Goal: Information Seeking & Learning: Compare options

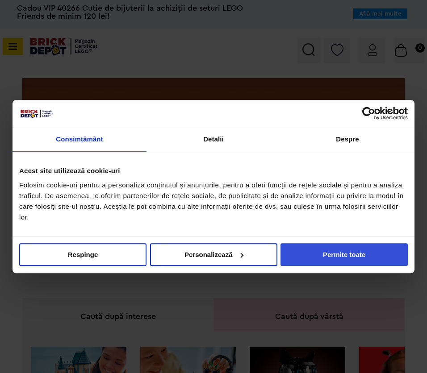
click at [305, 255] on button "Permite toate" at bounding box center [343, 254] width 127 height 23
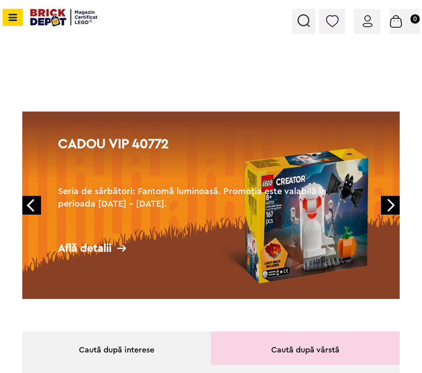
scroll to position [28, 0]
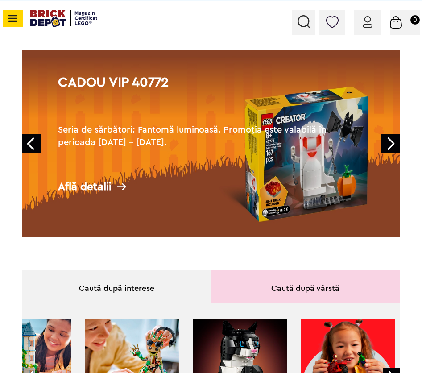
click at [385, 144] on link "Next" at bounding box center [390, 143] width 19 height 19
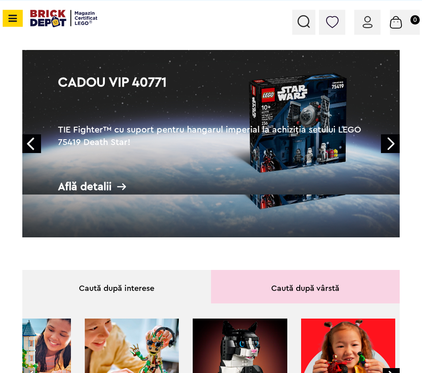
click at [385, 144] on link "Next" at bounding box center [390, 143] width 19 height 19
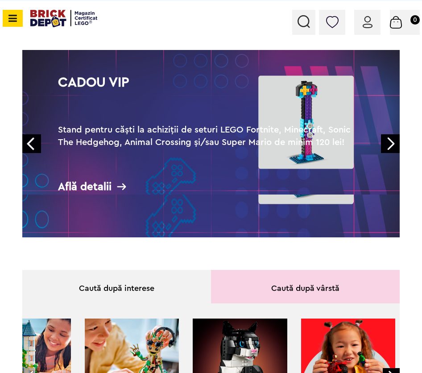
click at [385, 144] on link "Next" at bounding box center [390, 143] width 19 height 19
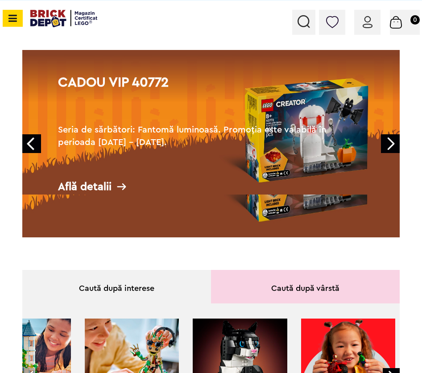
click at [385, 144] on link "Next" at bounding box center [390, 143] width 19 height 19
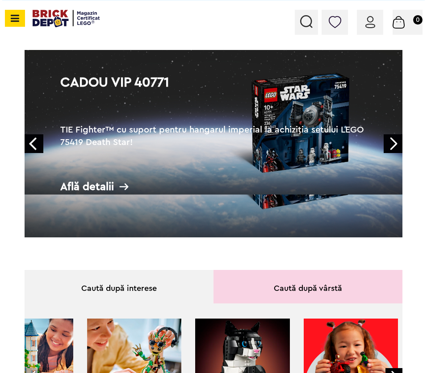
scroll to position [0, 0]
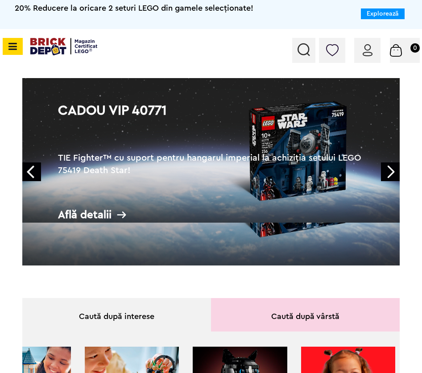
click at [303, 58] on div at bounding box center [304, 50] width 23 height 25
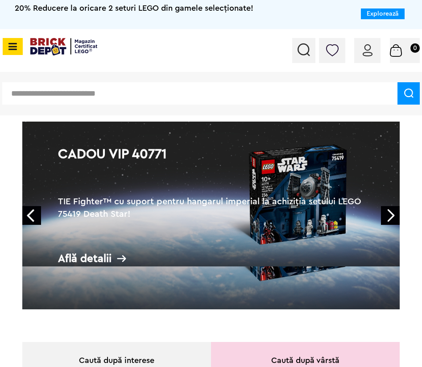
click at [251, 94] on input "text" at bounding box center [200, 93] width 396 height 22
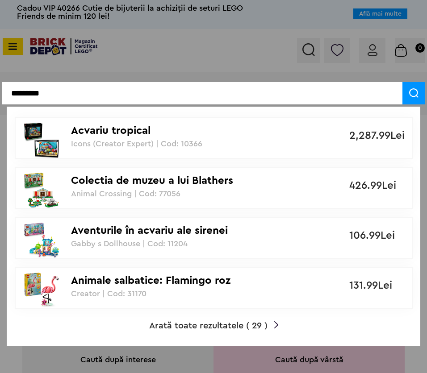
type input "*********"
click at [226, 139] on div "Acvariu tropical Icons (Creator Expert) | Cod: 10366" at bounding box center [169, 133] width 196 height 30
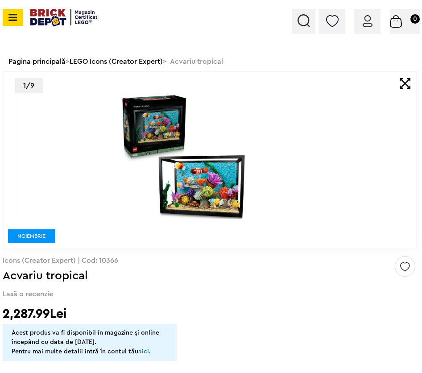
scroll to position [84, 0]
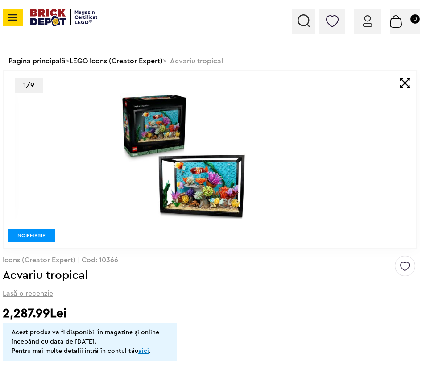
click at [219, 163] on img at bounding box center [184, 156] width 347 height 126
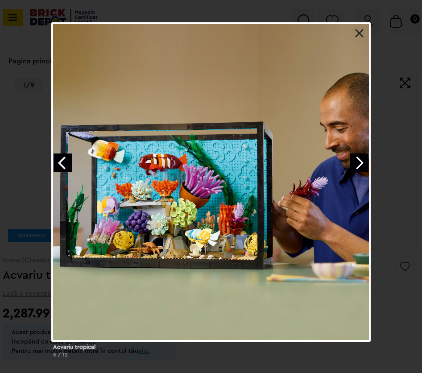
click at [16, 146] on div "Acvariu tropical 5 / 12" at bounding box center [211, 193] width 422 height 343
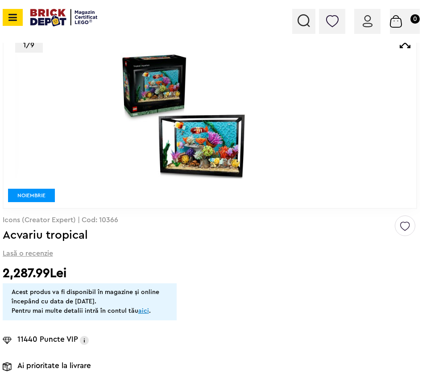
scroll to position [0, 0]
click at [82, 339] on img at bounding box center [84, 341] width 9 height 12
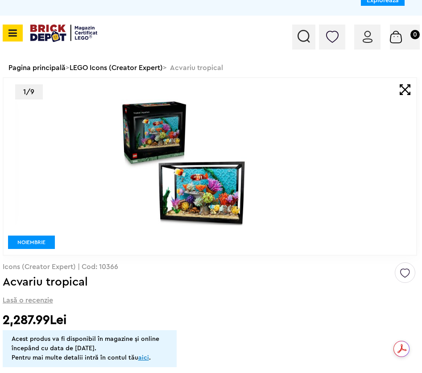
scroll to position [7, 0]
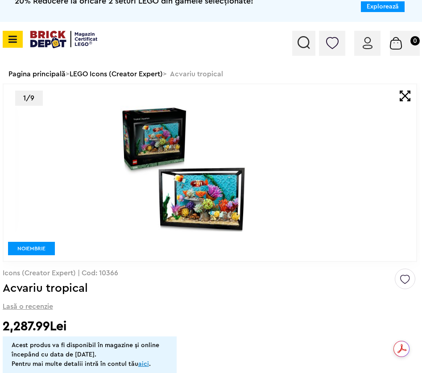
click at [208, 202] on img at bounding box center [184, 169] width 347 height 126
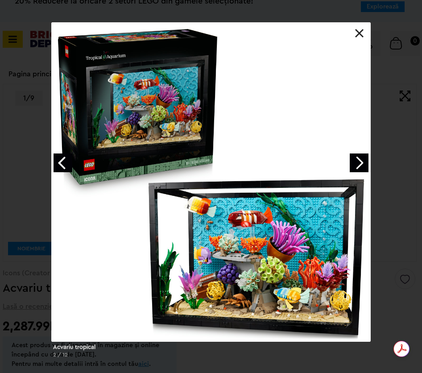
click at [364, 38] on div at bounding box center [211, 182] width 320 height 320
click at [363, 36] on link at bounding box center [359, 33] width 9 height 9
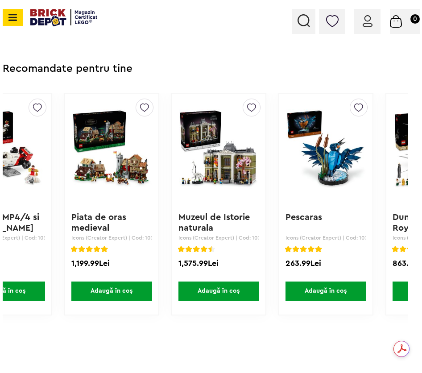
scroll to position [0, 44]
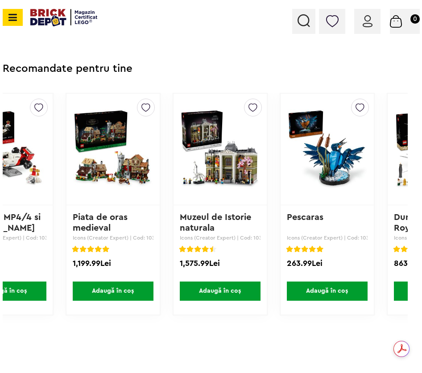
click at [213, 218] on link "Muzeul de Istorie naturala" at bounding box center [217, 223] width 74 height 20
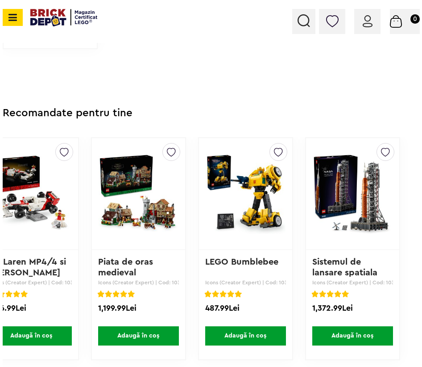
scroll to position [2821, 12]
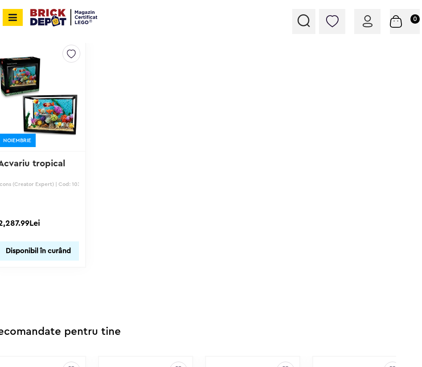
scroll to position [2605, 12]
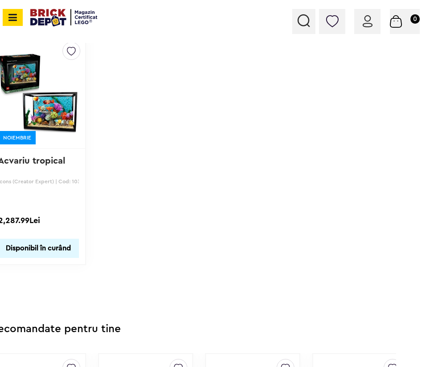
click at [28, 93] on img at bounding box center [39, 92] width 80 height 125
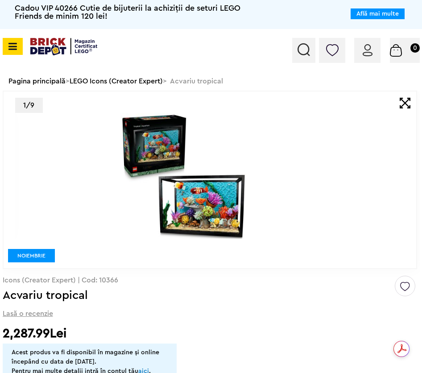
click at [272, 169] on img at bounding box center [184, 176] width 347 height 126
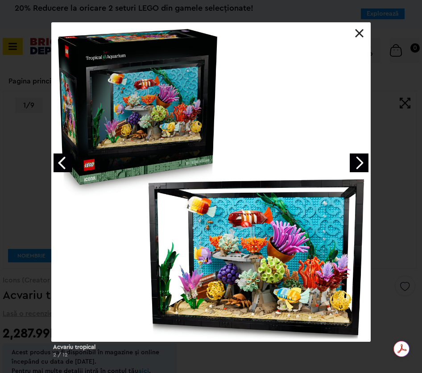
click at [359, 166] on link "Next image" at bounding box center [359, 163] width 19 height 19
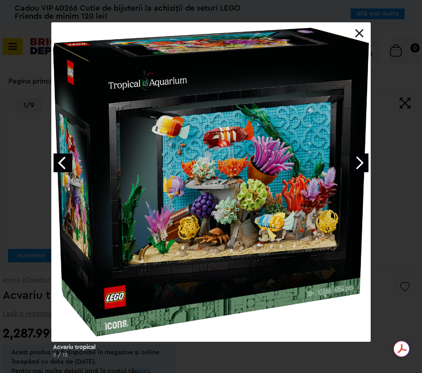
click at [357, 166] on link "Next image" at bounding box center [359, 163] width 19 height 19
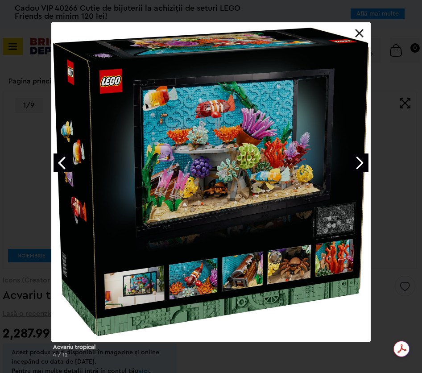
click at [356, 167] on link "Next image" at bounding box center [359, 163] width 19 height 19
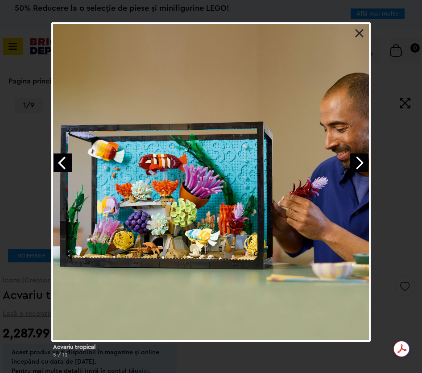
click at [356, 166] on link "Next image" at bounding box center [359, 163] width 19 height 19
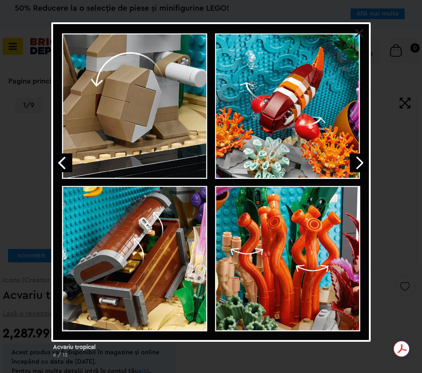
click at [356, 166] on link "Next image" at bounding box center [359, 163] width 19 height 19
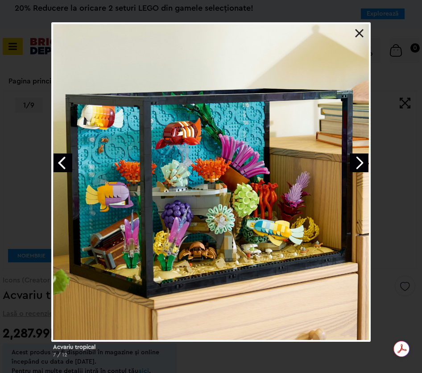
click at [356, 166] on link "Next image" at bounding box center [359, 163] width 19 height 19
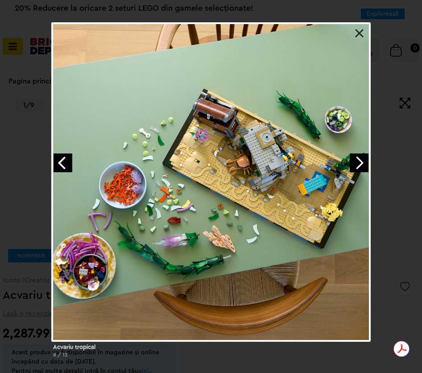
click at [356, 166] on link "Next image" at bounding box center [359, 163] width 19 height 19
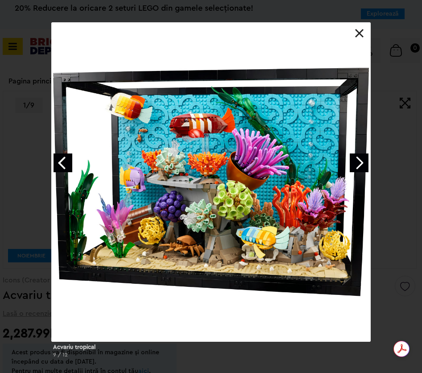
click at [362, 36] on link at bounding box center [359, 33] width 9 height 9
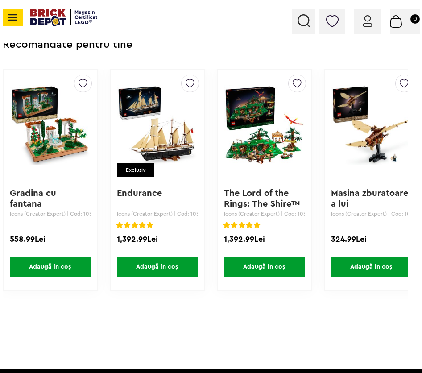
scroll to position [1354, 0]
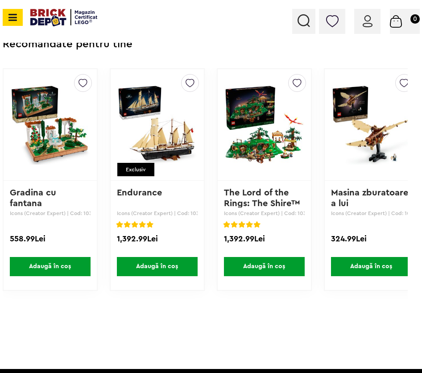
click at [39, 188] on img at bounding box center [50, 125] width 80 height 125
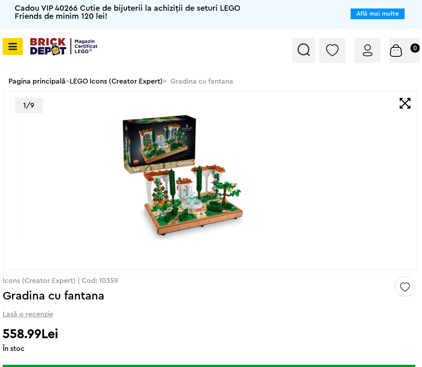
click at [208, 192] on img at bounding box center [184, 176] width 347 height 126
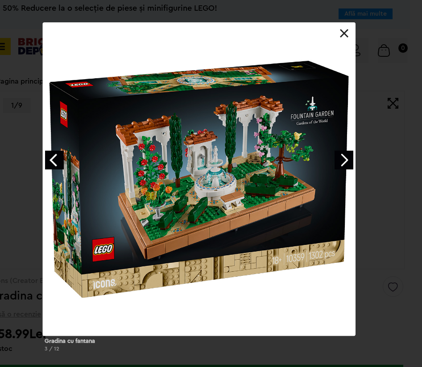
scroll to position [4, 12]
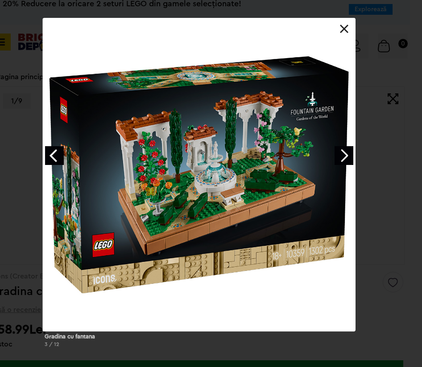
click at [345, 28] on link at bounding box center [344, 29] width 9 height 9
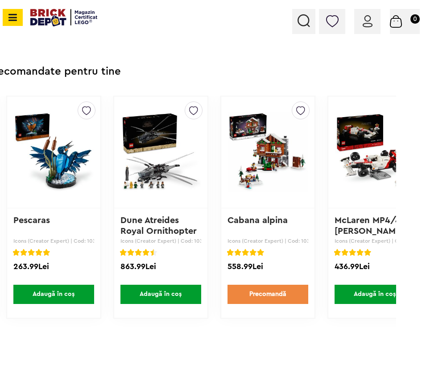
scroll to position [0, 126]
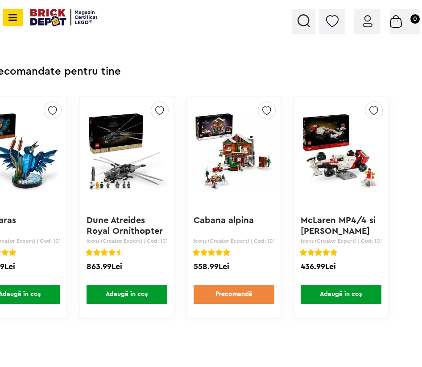
click at [301, 23] on img at bounding box center [304, 20] width 13 height 13
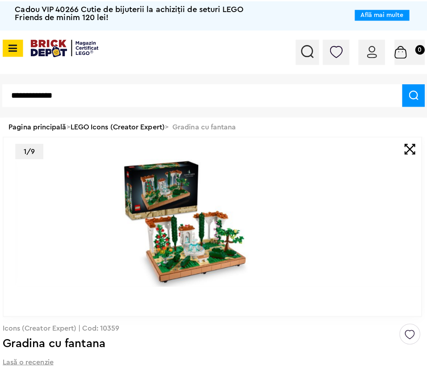
scroll to position [0, 0]
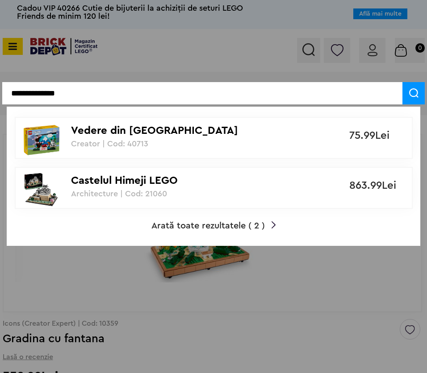
type input "**********"
click at [111, 180] on p "Castelul Himeji LEGO" at bounding box center [169, 181] width 196 height 13
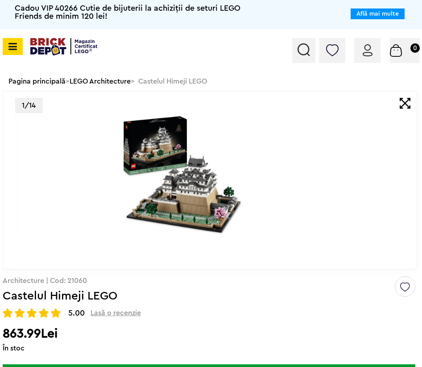
click at [203, 203] on img at bounding box center [184, 176] width 347 height 126
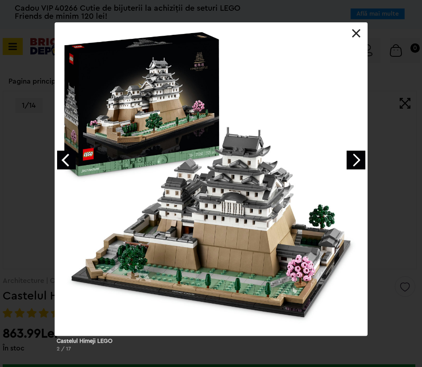
click at [357, 159] on link "Next image" at bounding box center [356, 159] width 19 height 19
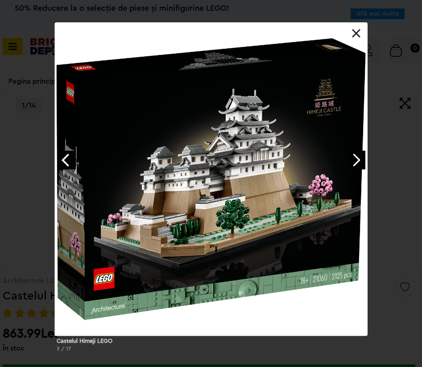
click at [357, 159] on link "Next image" at bounding box center [356, 159] width 19 height 19
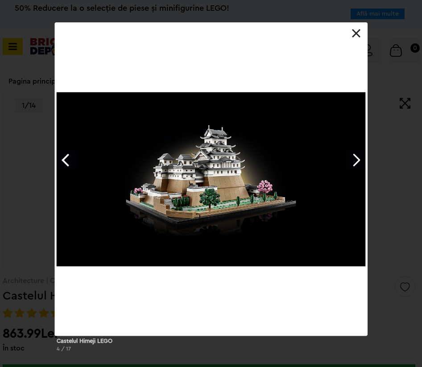
click at [357, 159] on link "Next image" at bounding box center [356, 159] width 19 height 19
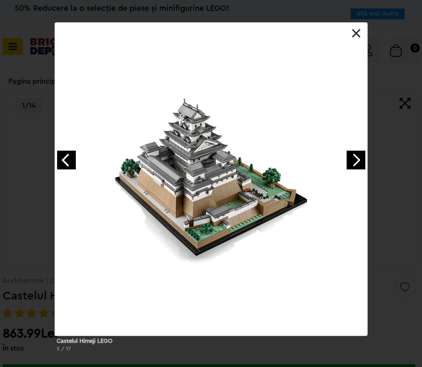
scroll to position [1, 0]
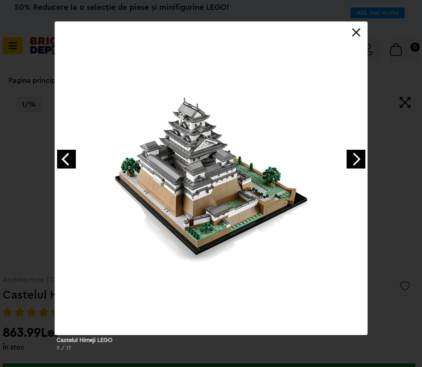
click at [384, 185] on div "Castelul Himeji LEGO 5 / 17" at bounding box center [211, 189] width 422 height 336
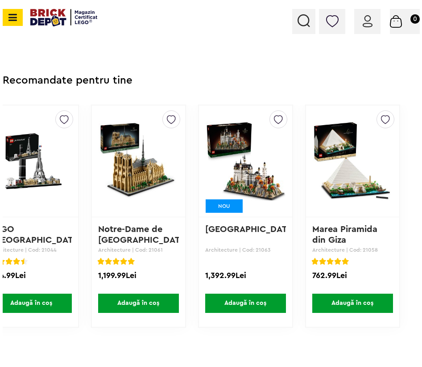
scroll to position [2870, 12]
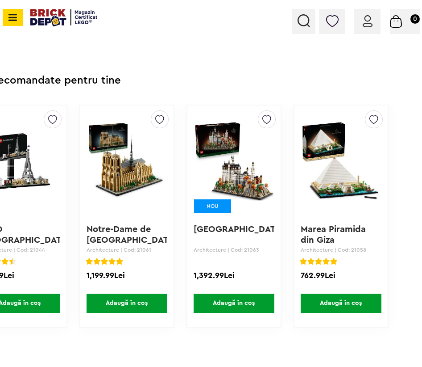
click at [317, 237] on link "Marea Piramida din Giza" at bounding box center [335, 235] width 68 height 20
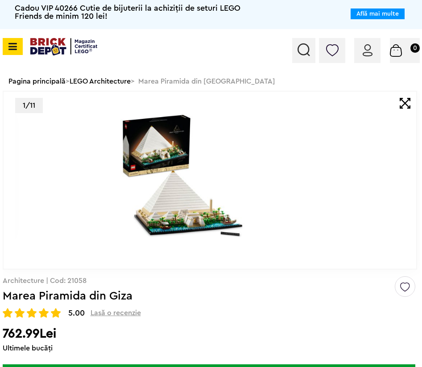
click at [221, 210] on img at bounding box center [184, 176] width 347 height 126
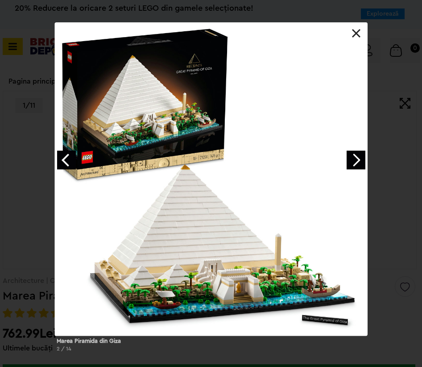
scroll to position [0, 1]
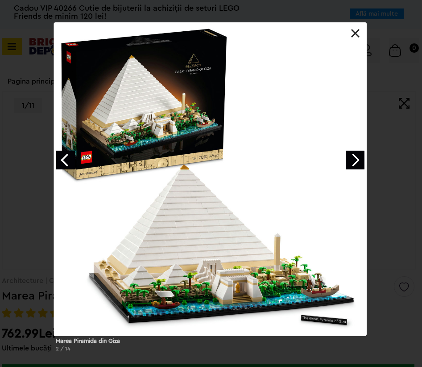
click at [359, 29] on div at bounding box center [210, 178] width 313 height 313
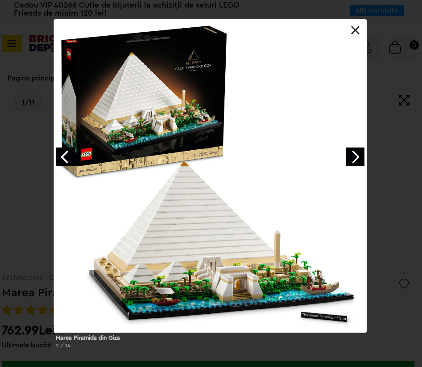
click at [356, 34] on link at bounding box center [355, 30] width 9 height 9
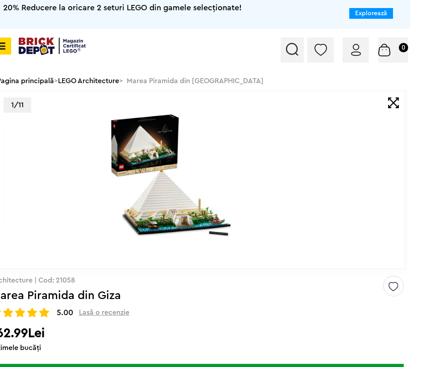
scroll to position [1, 12]
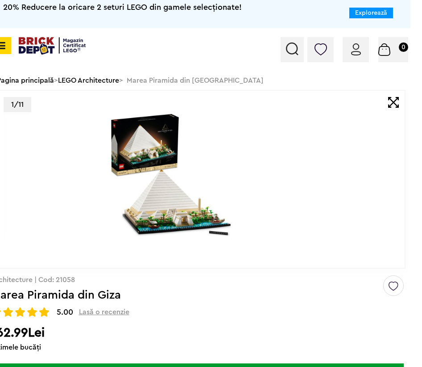
click at [43, 40] on img at bounding box center [52, 45] width 67 height 17
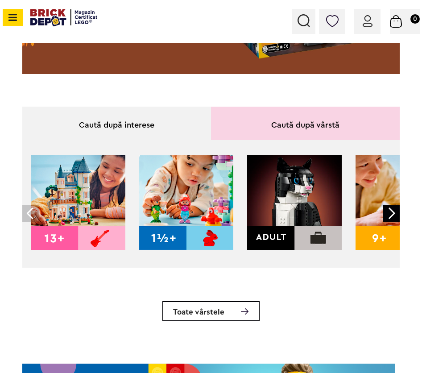
scroll to position [263, 0]
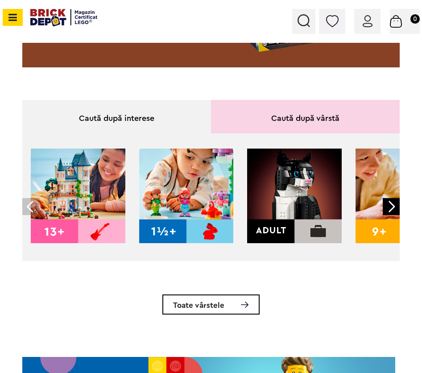
click at [320, 190] on img at bounding box center [294, 196] width 95 height 95
click at [284, 202] on img at bounding box center [294, 196] width 95 height 95
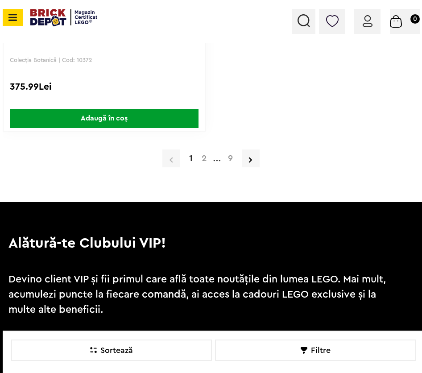
scroll to position [2606, 0]
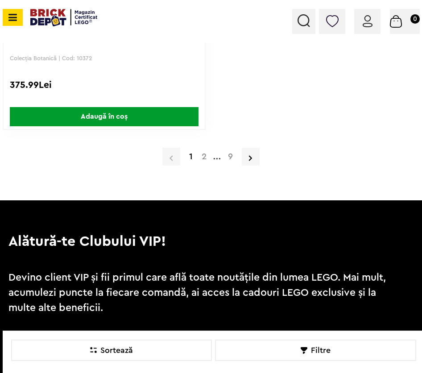
click at [205, 159] on a=Adult&order=1&page=2"] "2" at bounding box center [204, 156] width 14 height 9
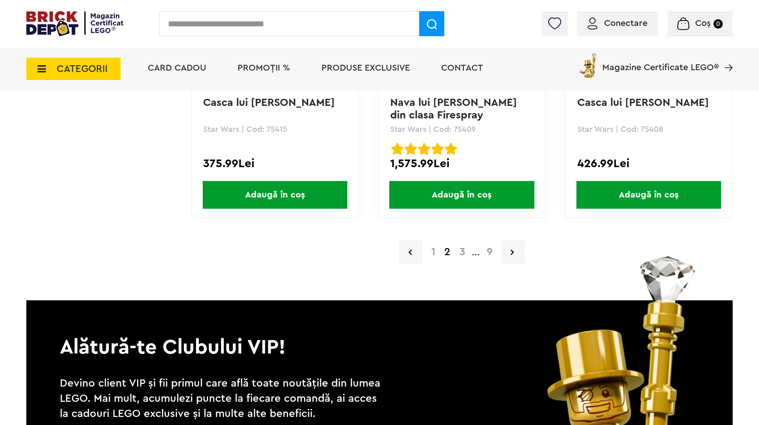
scroll to position [1901, 0]
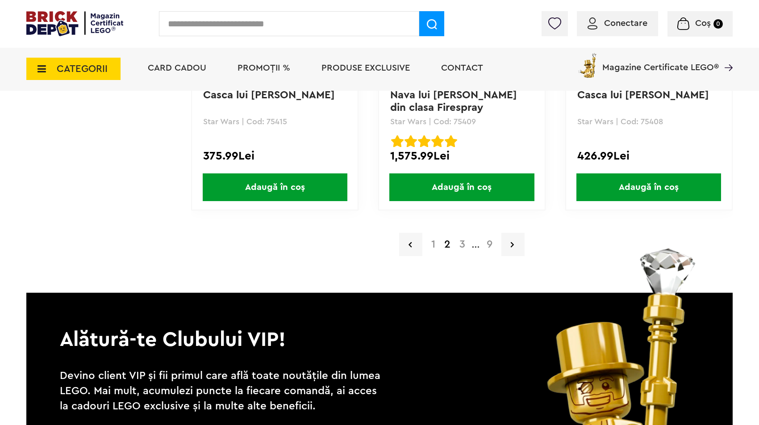
click at [426, 241] on a=Adult&order=1&page=3"] "3" at bounding box center [462, 244] width 15 height 11
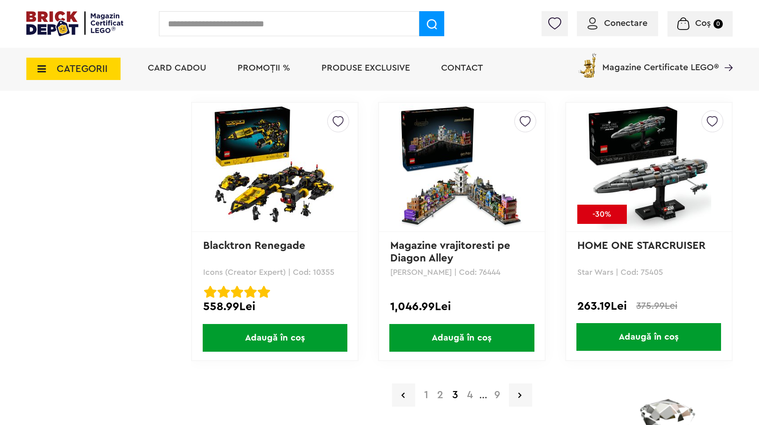
scroll to position [1752, 0]
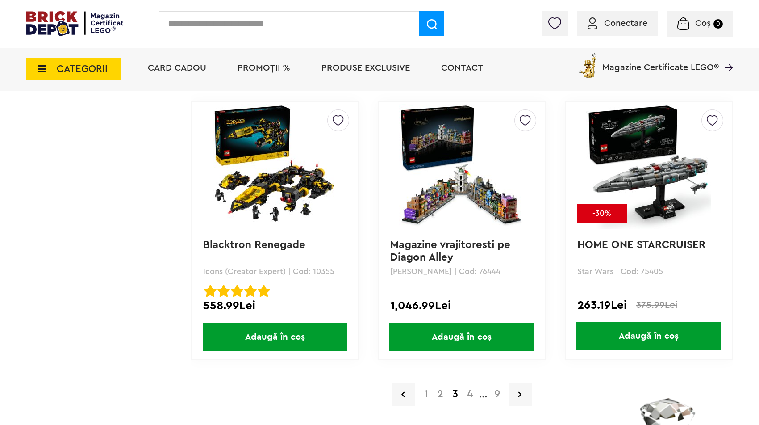
click at [468, 396] on a=Adult&order=1&page=4"] "4" at bounding box center [470, 394] width 15 height 11
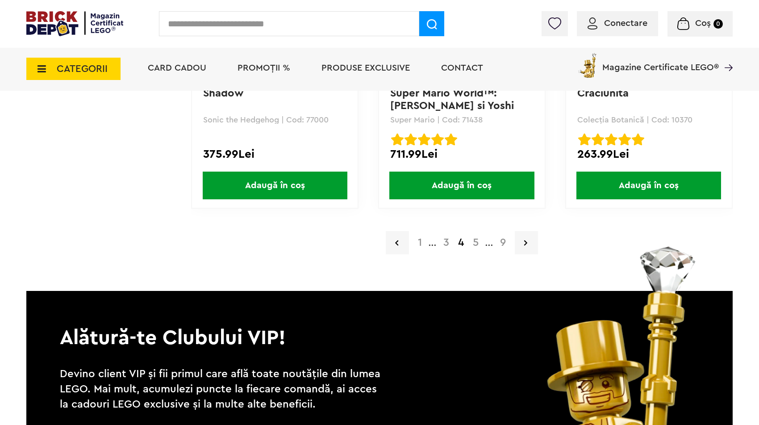
scroll to position [1908, 0]
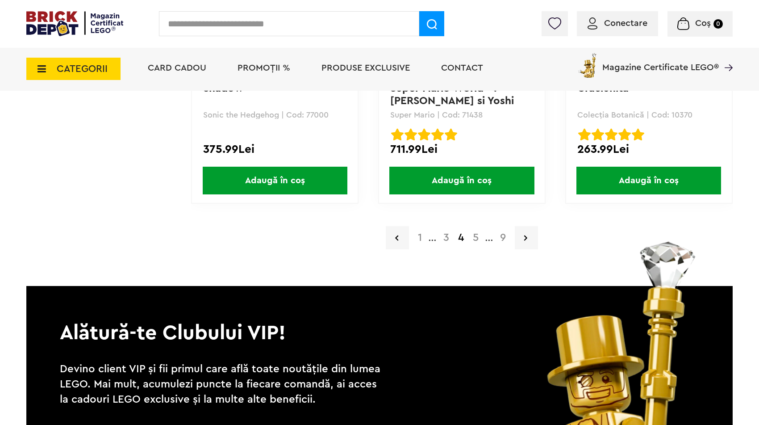
click at [472, 239] on a=Adult&order=1&page=5"] "5" at bounding box center [475, 237] width 15 height 11
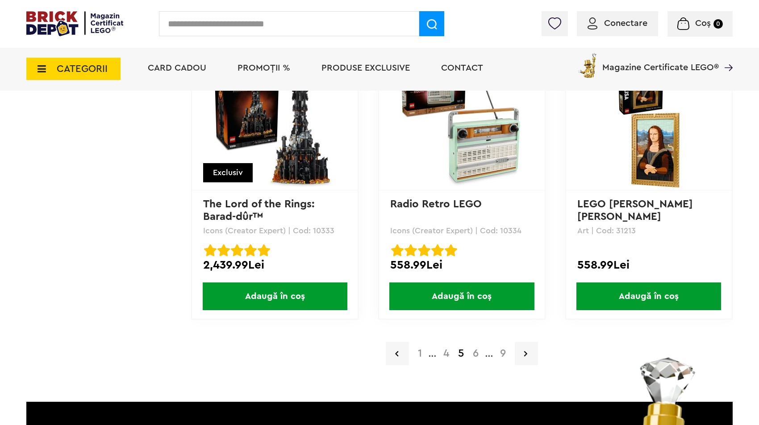
scroll to position [1793, 0]
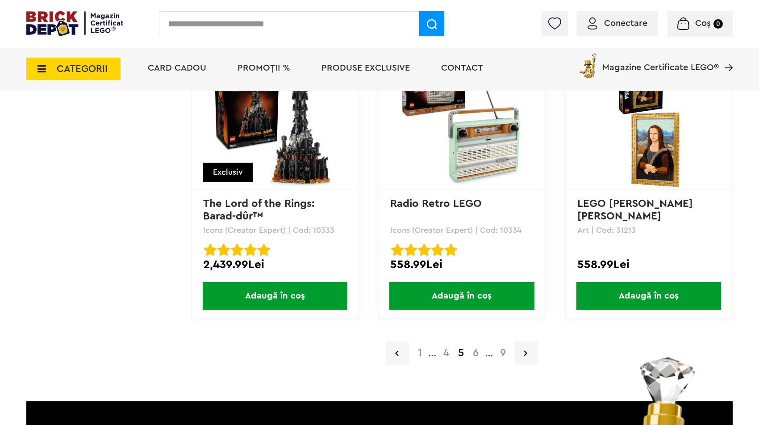
click at [476, 351] on a=Adult&order=1&page=6"] "6" at bounding box center [475, 352] width 15 height 11
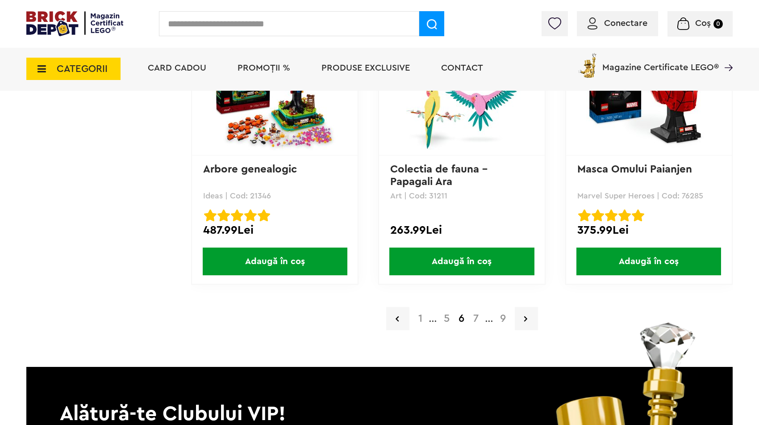
scroll to position [1831, 0]
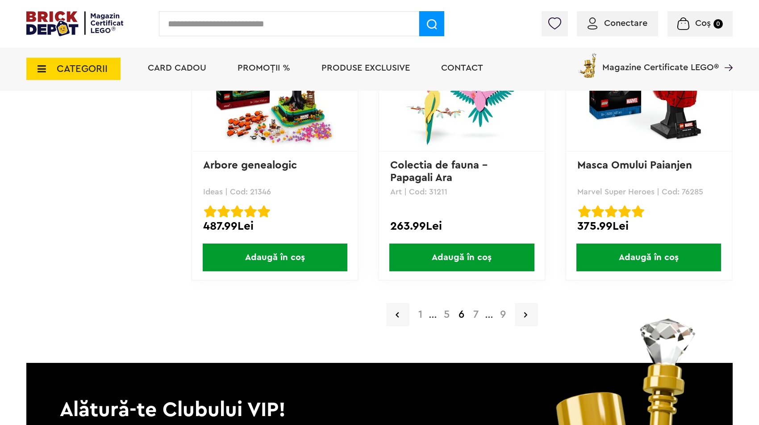
click at [476, 316] on a=Adult&order=1&page=7"] "7" at bounding box center [476, 314] width 14 height 11
click at [475, 315] on a=Adult&order=1&page=7"] "7" at bounding box center [476, 314] width 14 height 11
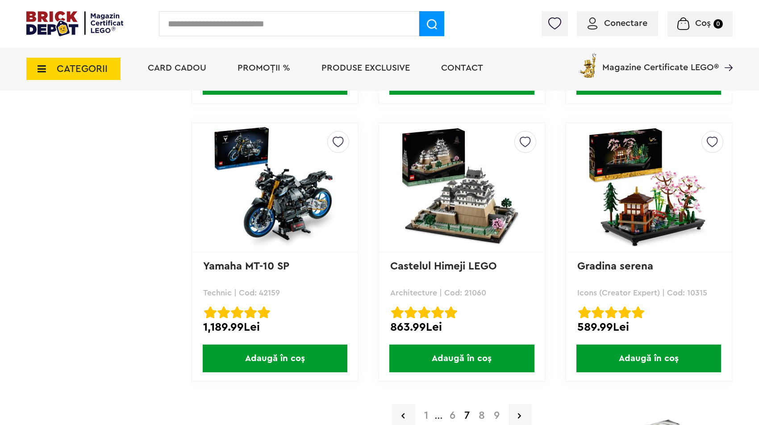
scroll to position [1731, 0]
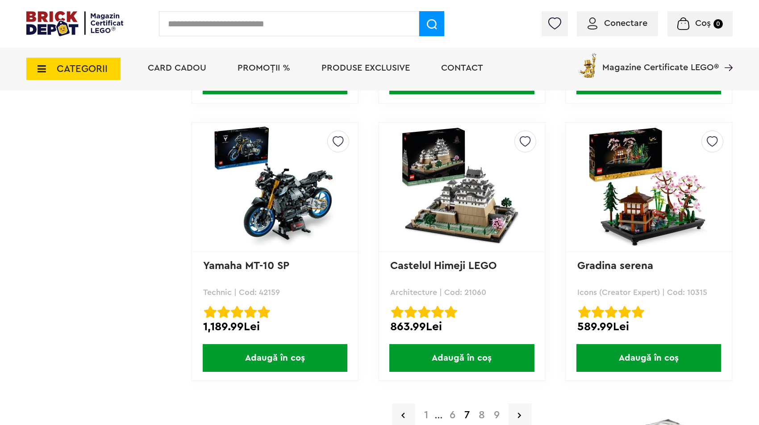
click at [670, 217] on img at bounding box center [648, 187] width 125 height 125
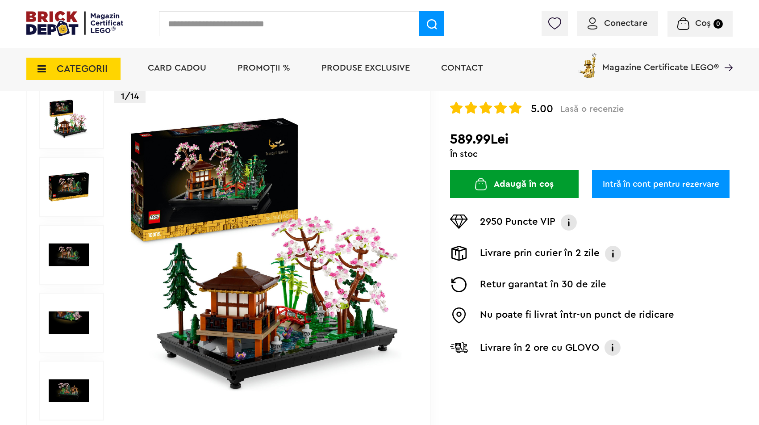
scroll to position [101, 0]
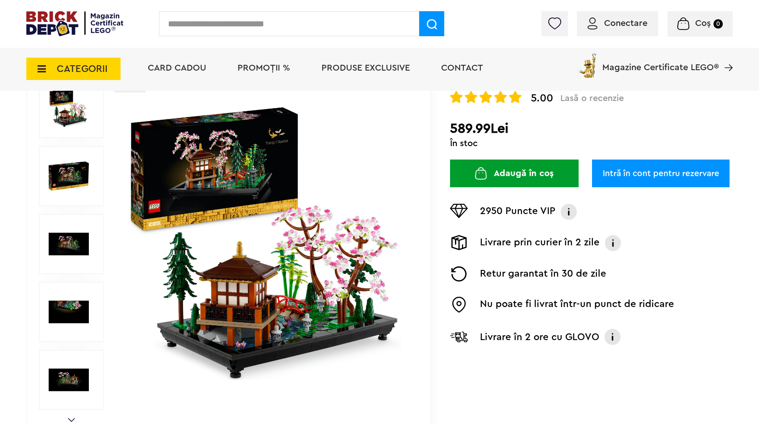
click at [302, 301] on img at bounding box center [268, 244] width 288 height 288
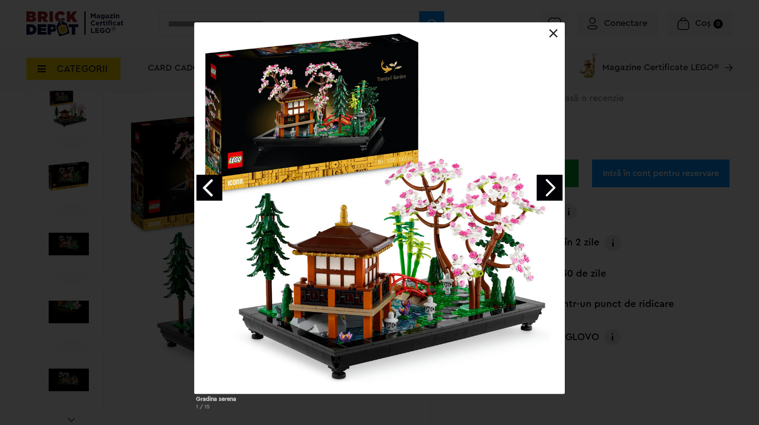
click at [552, 30] on link at bounding box center [553, 33] width 9 height 9
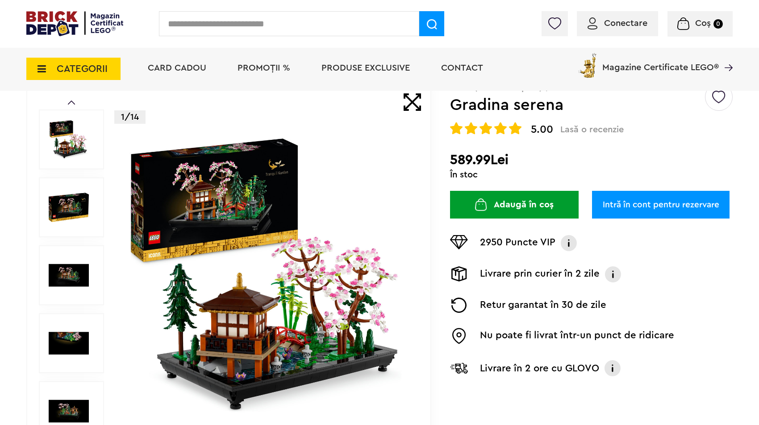
scroll to position [0, 0]
